Goal: Find specific page/section: Find specific page/section

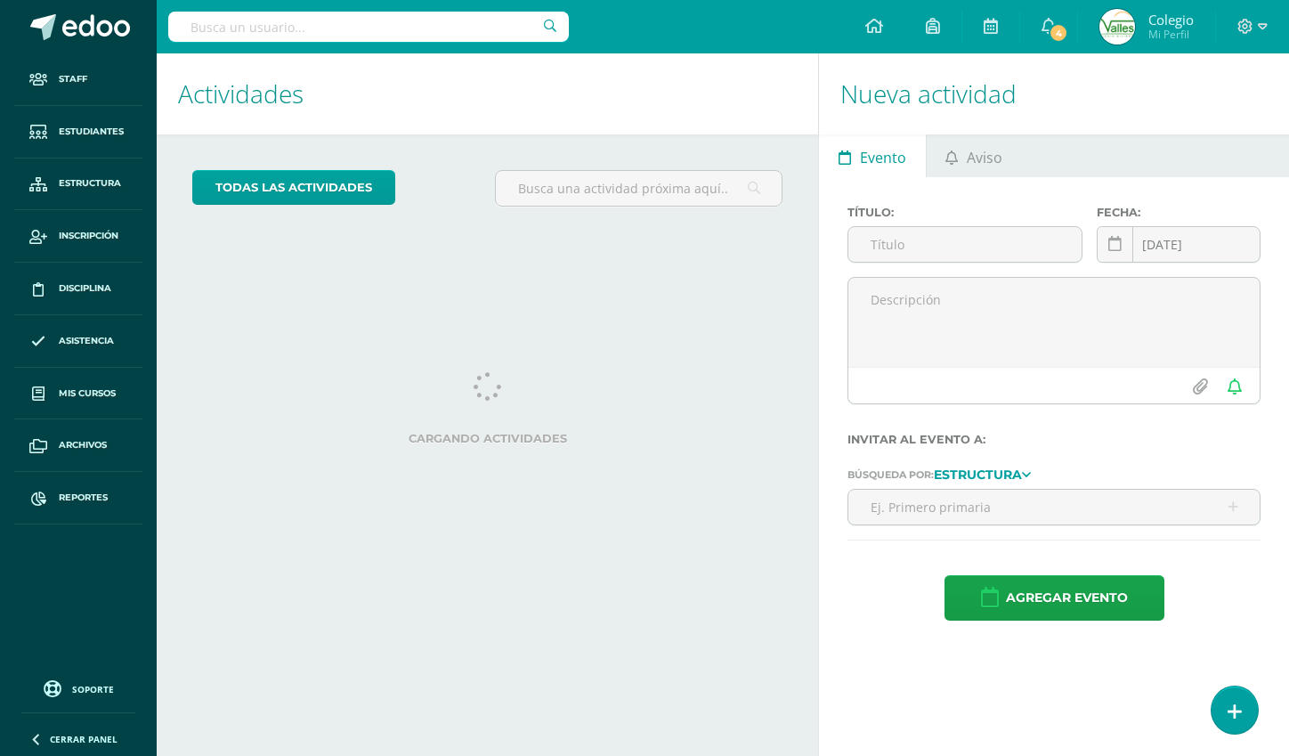
click at [395, 19] on input "text" at bounding box center [368, 27] width 400 height 30
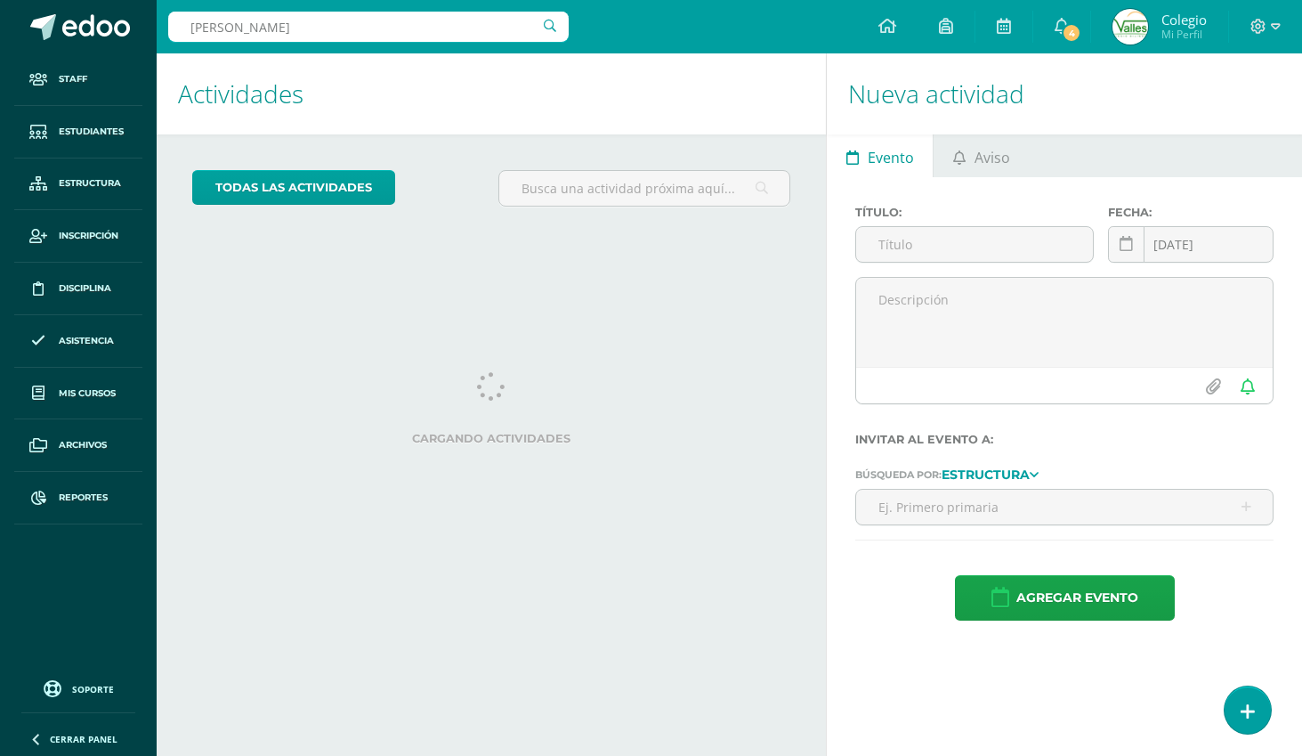
type input "[PERSON_NAME]"
click at [305, 25] on input "text" at bounding box center [368, 27] width 400 height 30
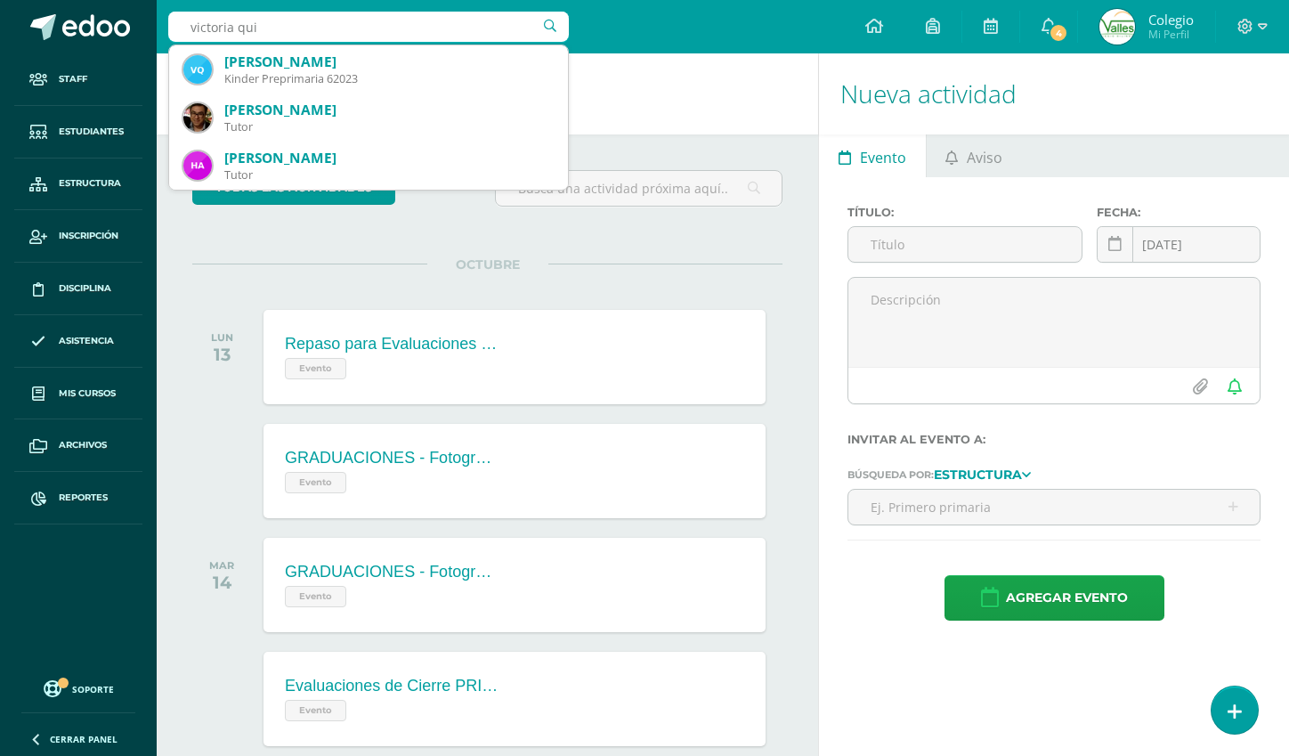
type input "victoria qui"
